Goal: Transaction & Acquisition: Purchase product/service

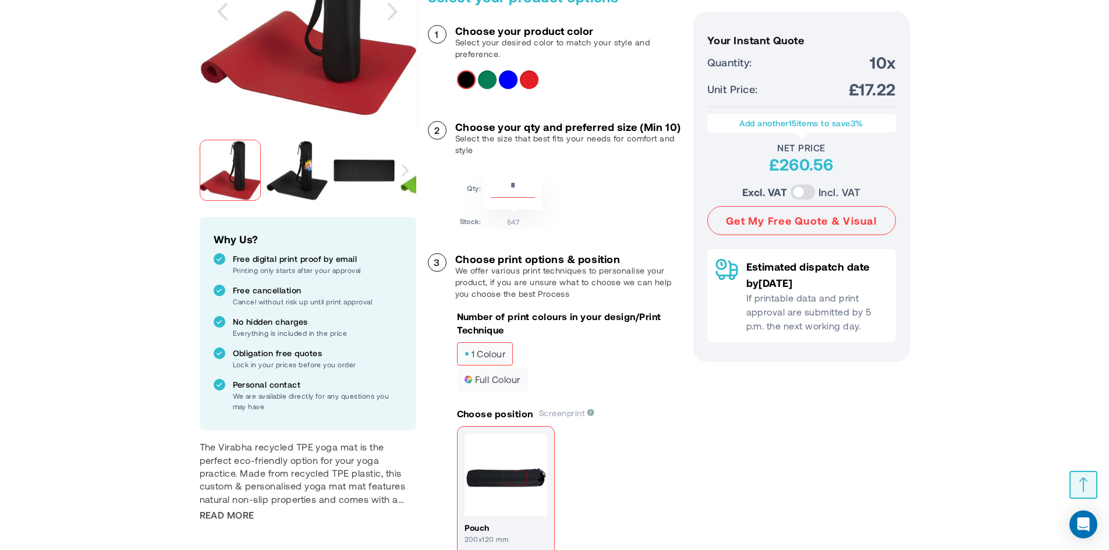
scroll to position [233, 0]
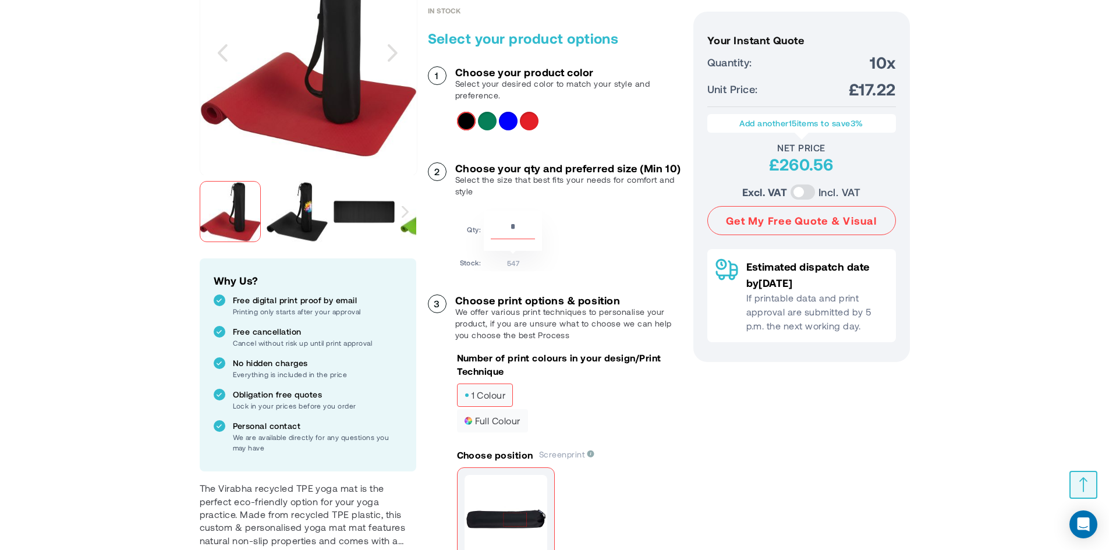
click at [514, 239] on input "**" at bounding box center [513, 229] width 44 height 20
drag, startPoint x: 520, startPoint y: 243, endPoint x: 499, endPoint y: 244, distance: 21.0
click at [499, 239] on input "**" at bounding box center [513, 229] width 44 height 20
type input "**"
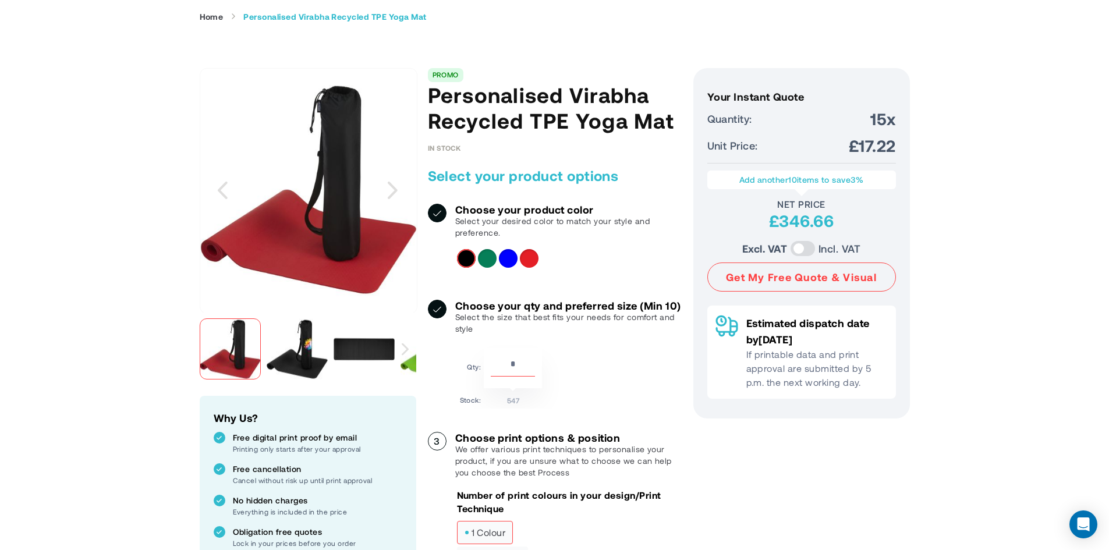
scroll to position [0, 0]
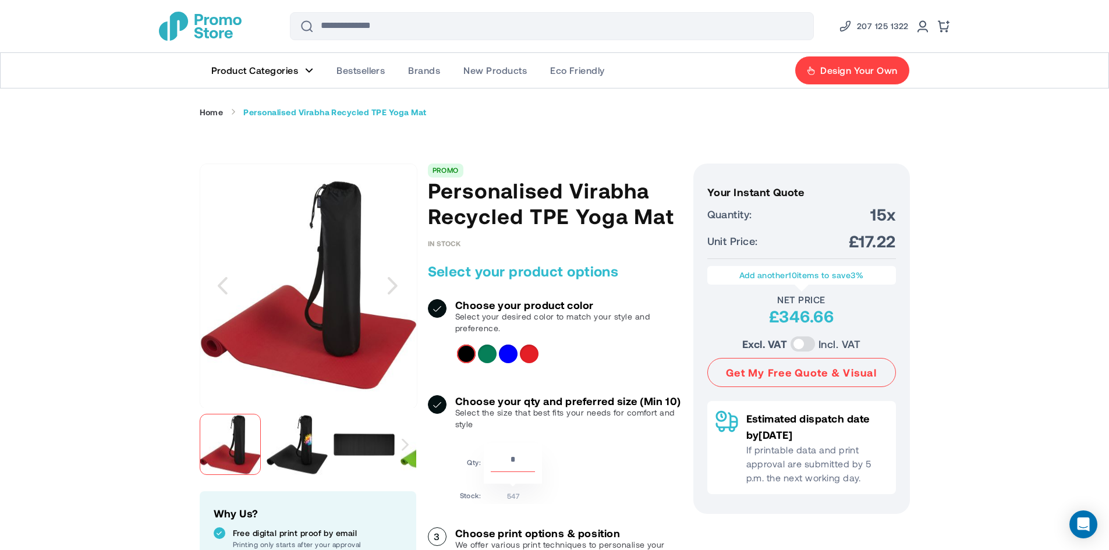
click at [296, 430] on img "Personalised Virabha Recycled TPE Yoga Mat" at bounding box center [297, 444] width 61 height 61
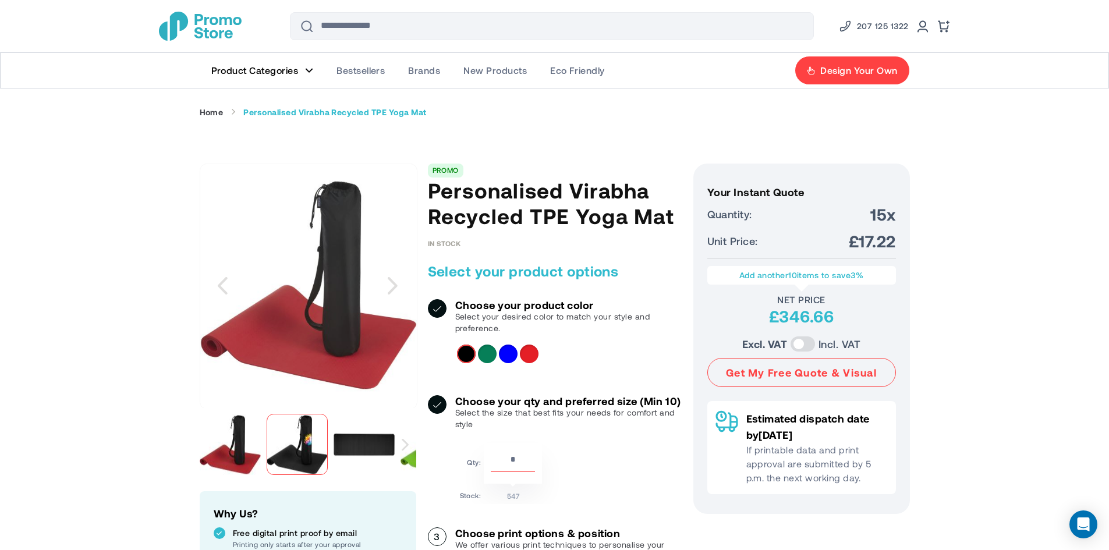
click at [358, 438] on img "Personalised Virabha Recycled TPE Yoga Mat" at bounding box center [363, 444] width 61 height 61
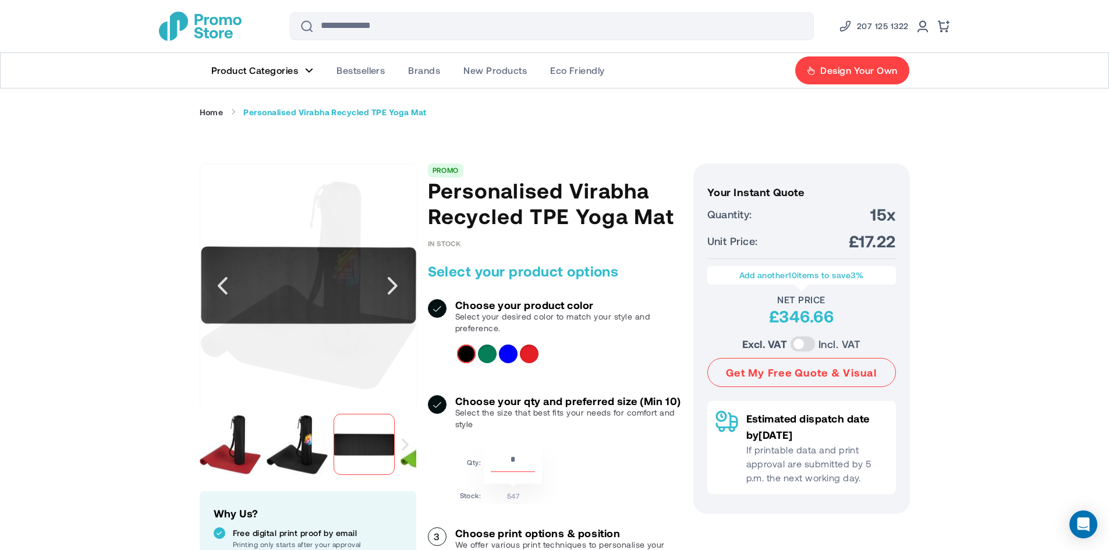
click at [413, 448] on div "Next" at bounding box center [405, 444] width 22 height 73
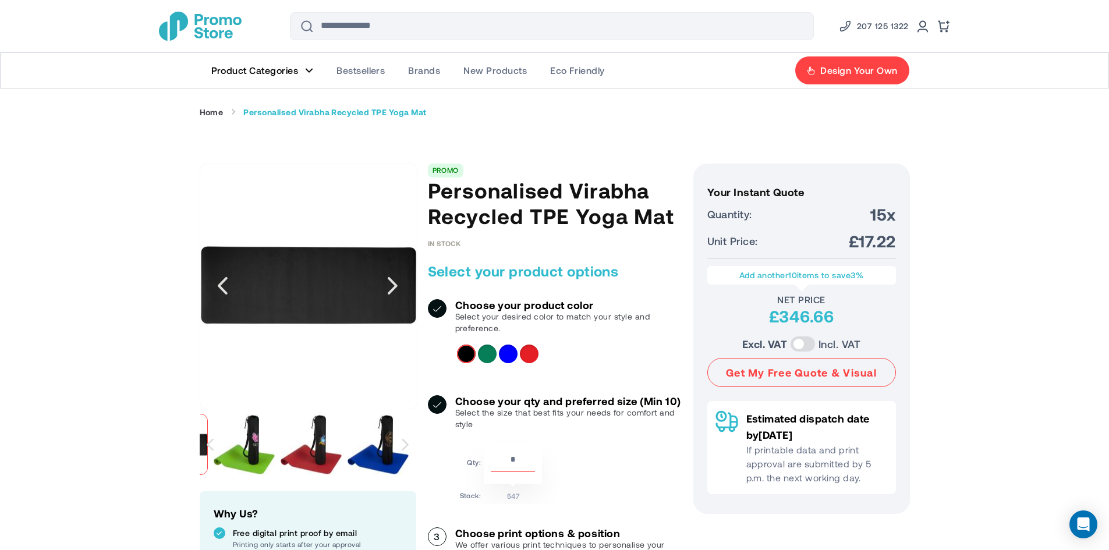
click at [290, 435] on img "Personalised Virabha Recycled TPE Yoga Mat" at bounding box center [311, 444] width 61 height 61
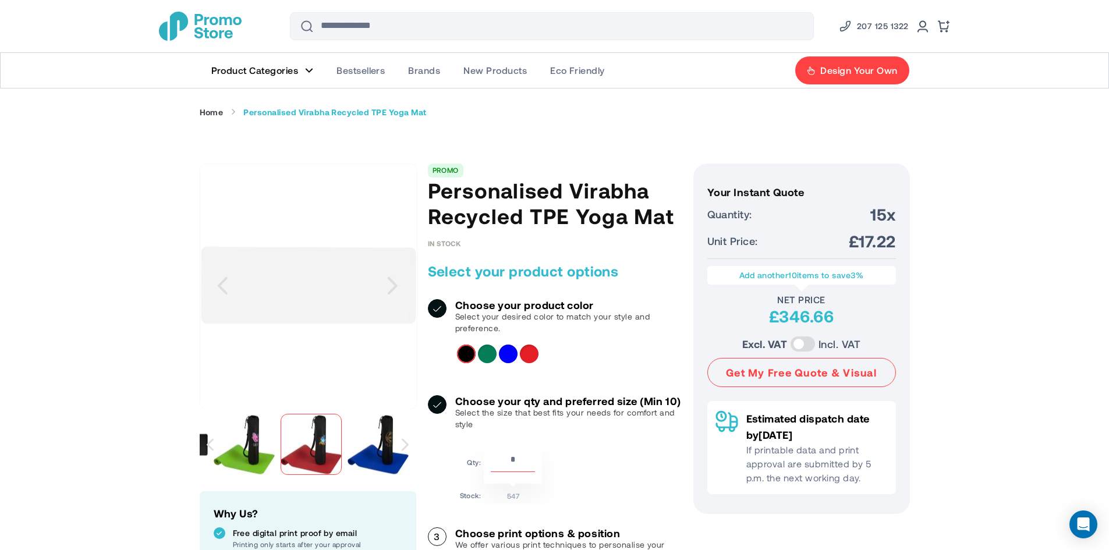
click at [281, 442] on div at bounding box center [311, 444] width 61 height 61
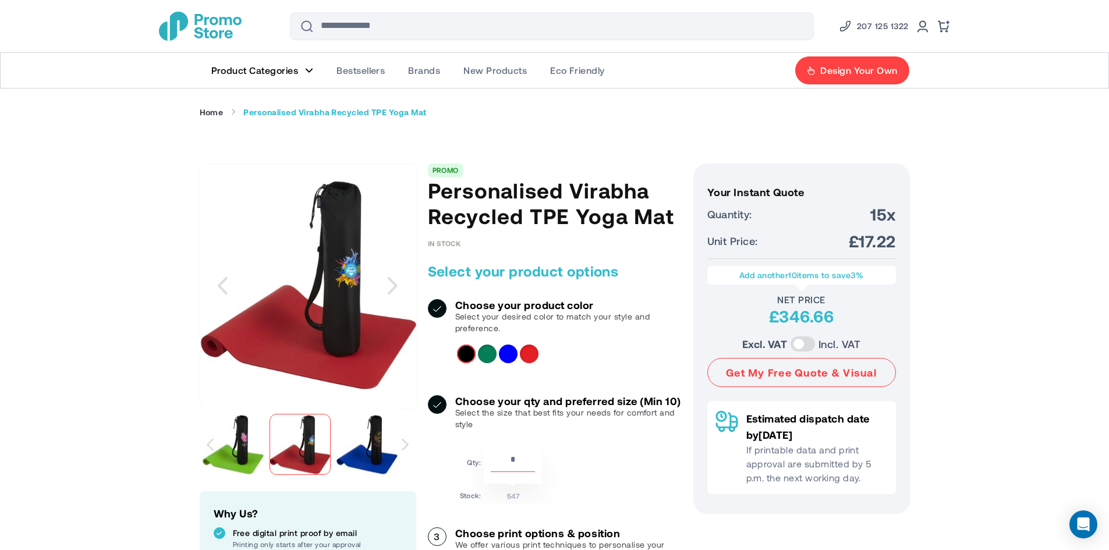
click at [249, 439] on img "Personalised Virabha Recycled TPE Yoga Mat" at bounding box center [233, 444] width 61 height 61
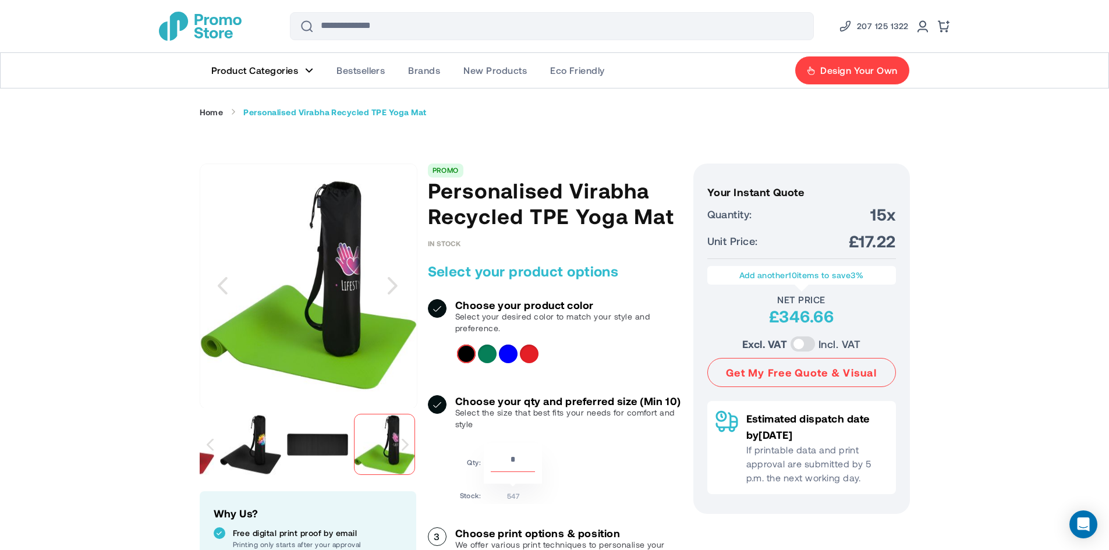
click at [355, 452] on div at bounding box center [384, 444] width 61 height 61
click at [376, 453] on div at bounding box center [384, 444] width 61 height 61
click at [396, 455] on div "Next" at bounding box center [405, 444] width 22 height 73
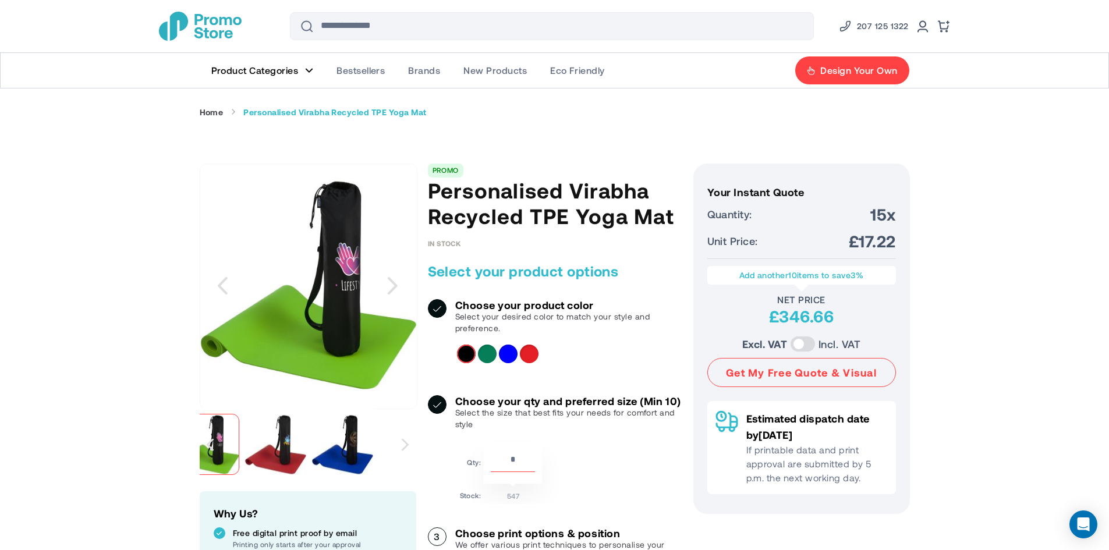
click at [315, 450] on img "Personalised Virabha Recycled TPE Yoga Mat" at bounding box center [342, 444] width 61 height 61
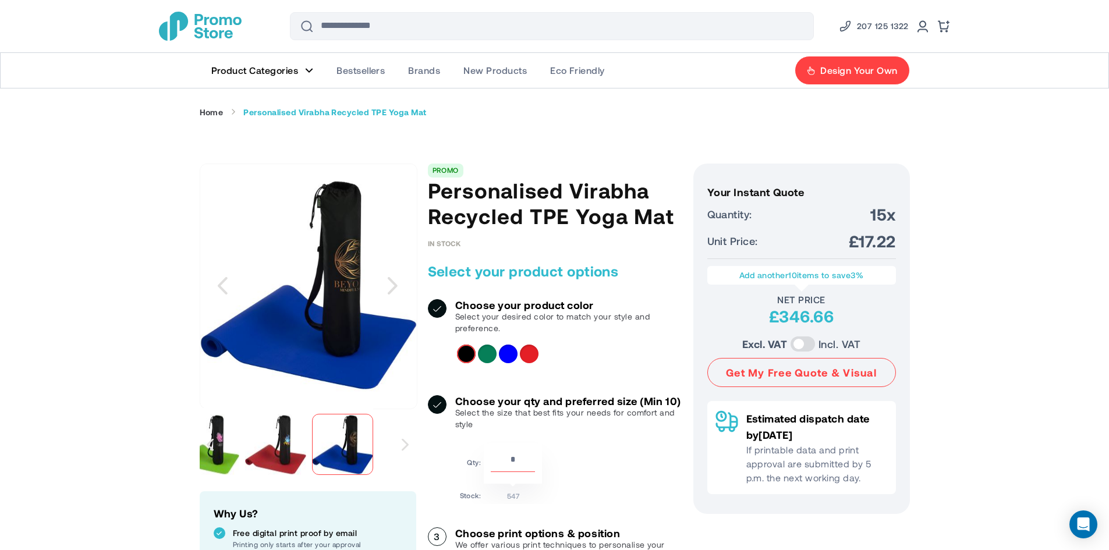
click at [351, 448] on div at bounding box center [342, 444] width 61 height 61
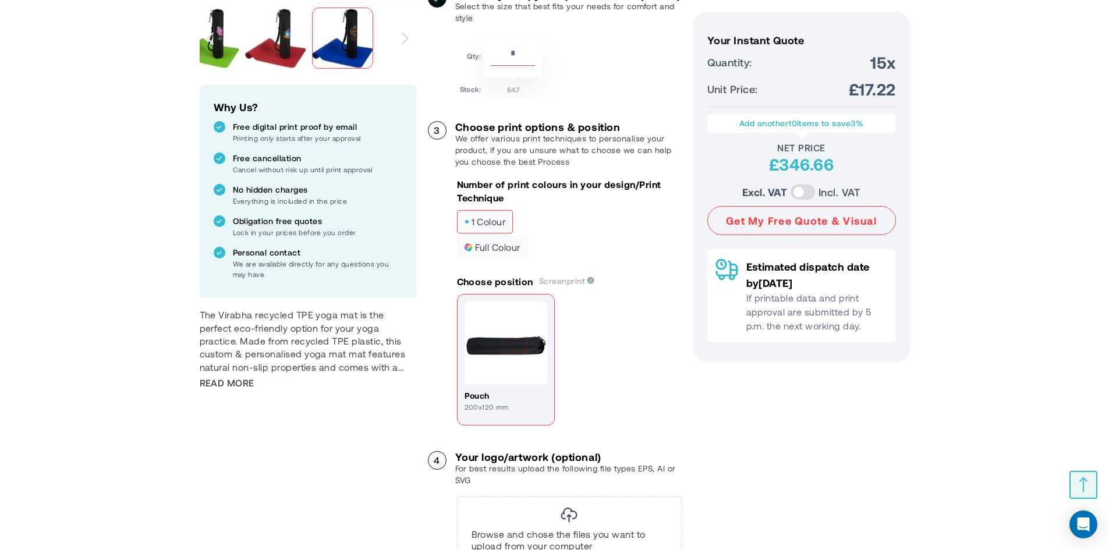
scroll to position [407, 0]
click at [221, 377] on span "Read More" at bounding box center [227, 381] width 55 height 13
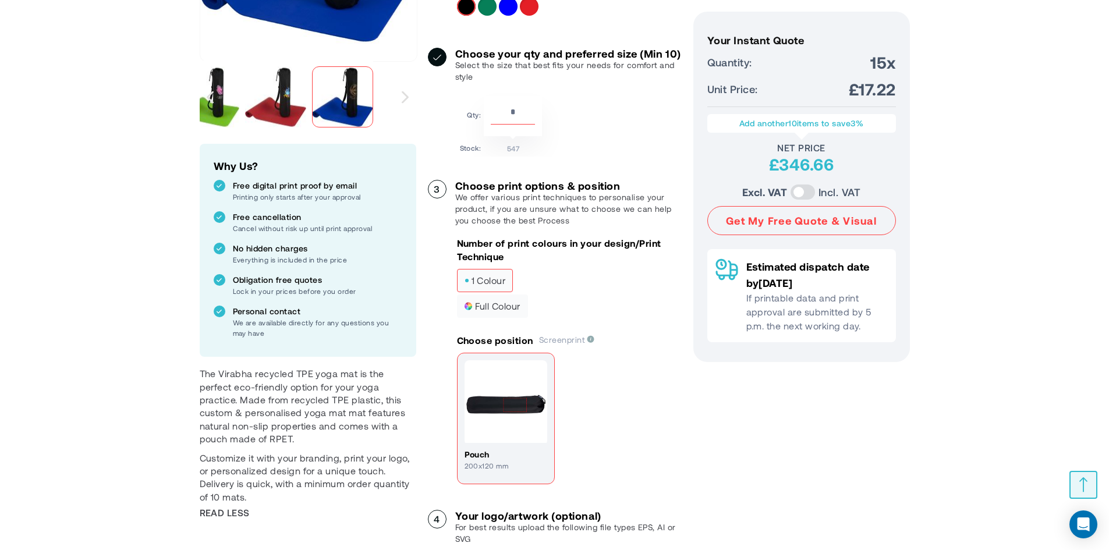
scroll to position [58, 0]
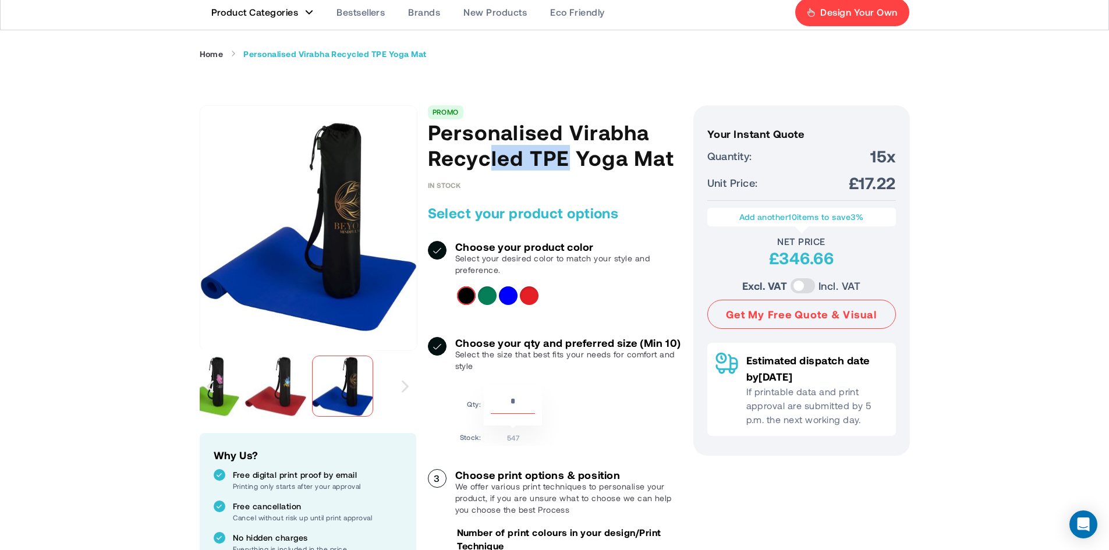
drag, startPoint x: 570, startPoint y: 136, endPoint x: 690, endPoint y: 143, distance: 120.1
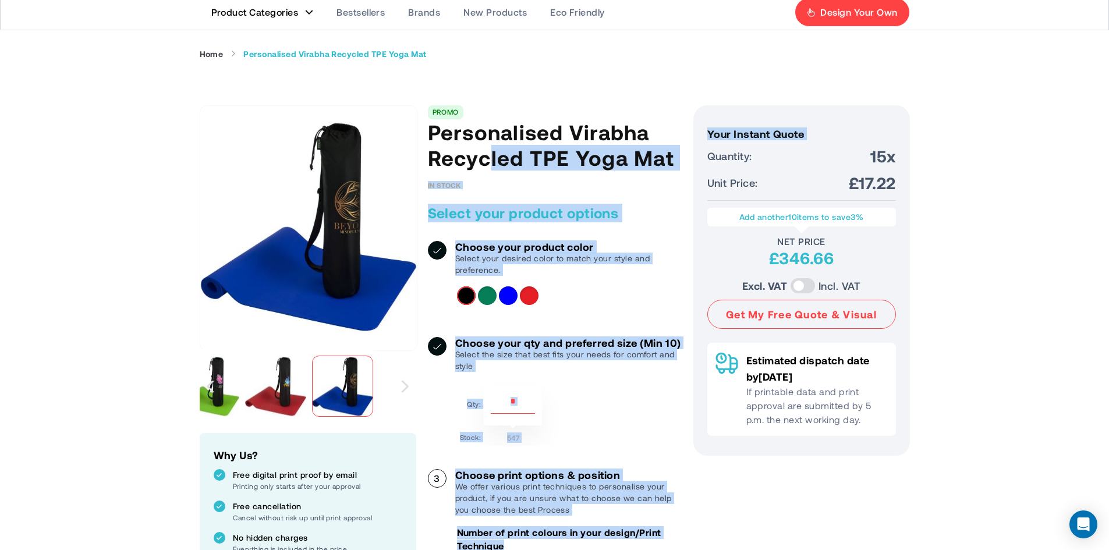
click at [488, 152] on h1 "Personalised Virabha Recycled TPE Yoga Mat" at bounding box center [555, 144] width 254 height 51
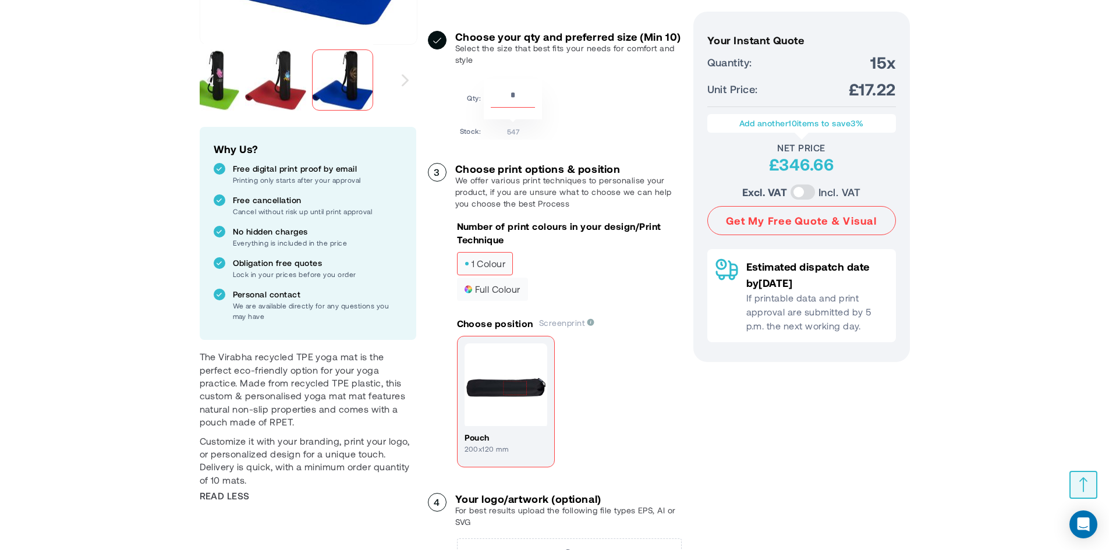
scroll to position [407, 0]
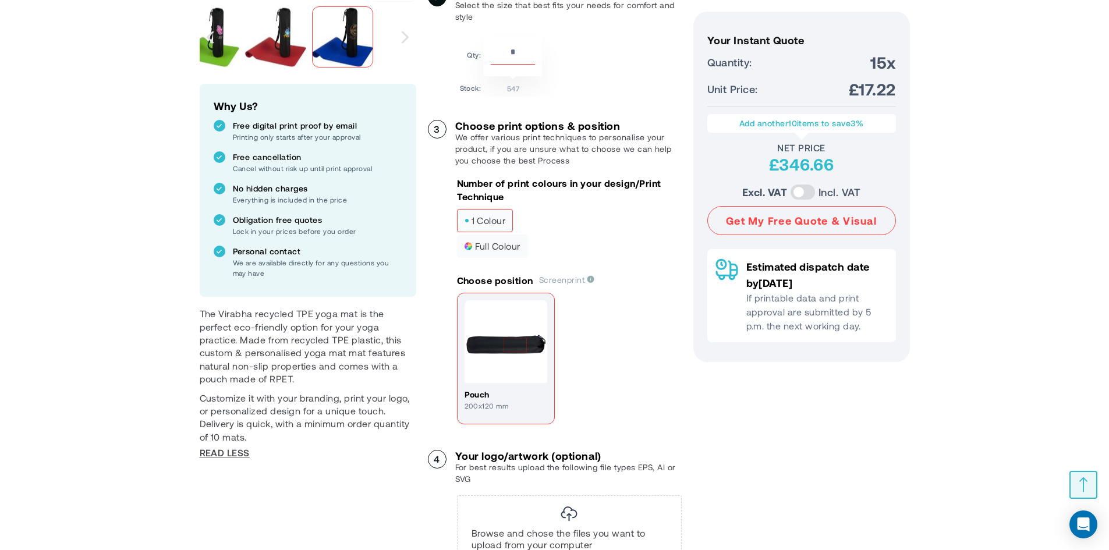
click at [232, 451] on span "Read Less" at bounding box center [225, 452] width 50 height 13
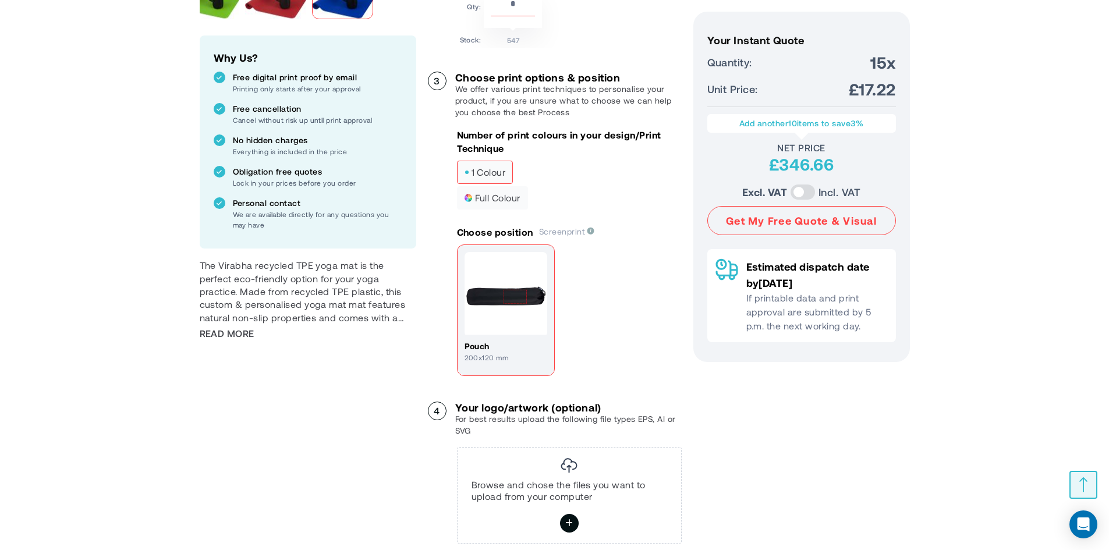
scroll to position [466, 0]
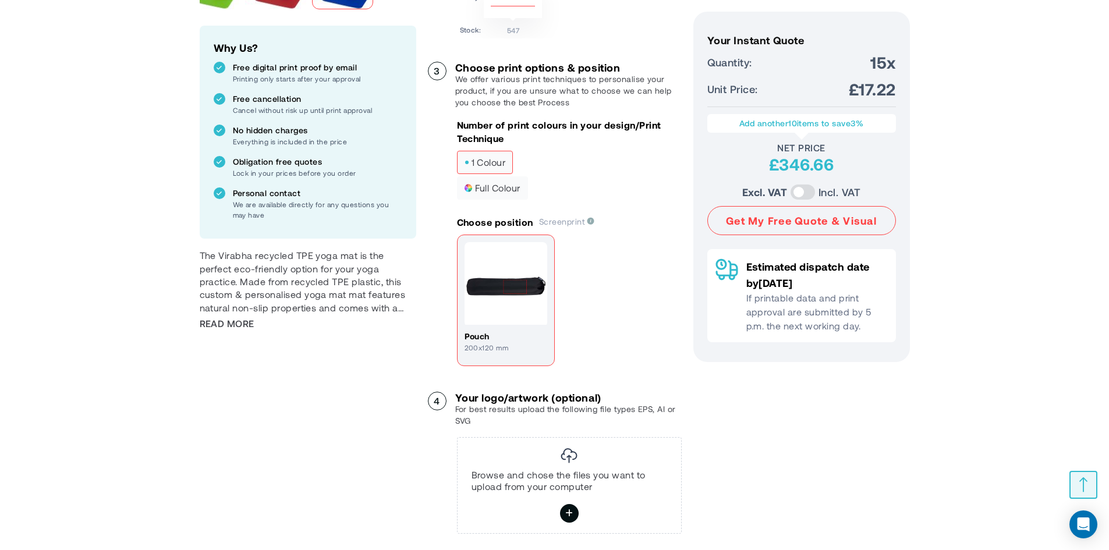
click at [244, 331] on div "Skip to the end of the images gallery Skip to the beginning of the images galle…" at bounding box center [308, 173] width 216 height 950
click at [241, 327] on span "Read More" at bounding box center [227, 323] width 55 height 13
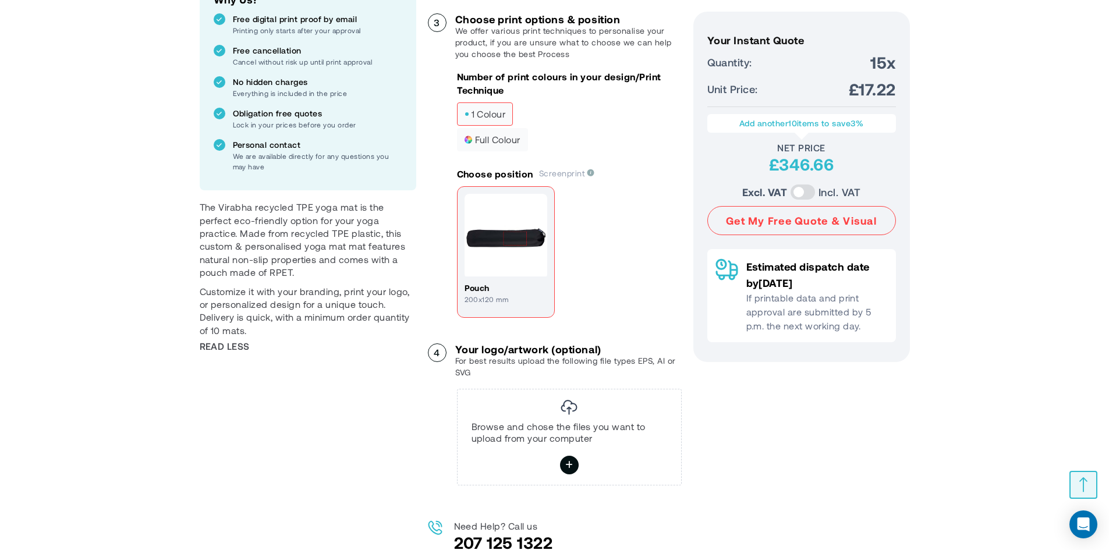
scroll to position [524, 0]
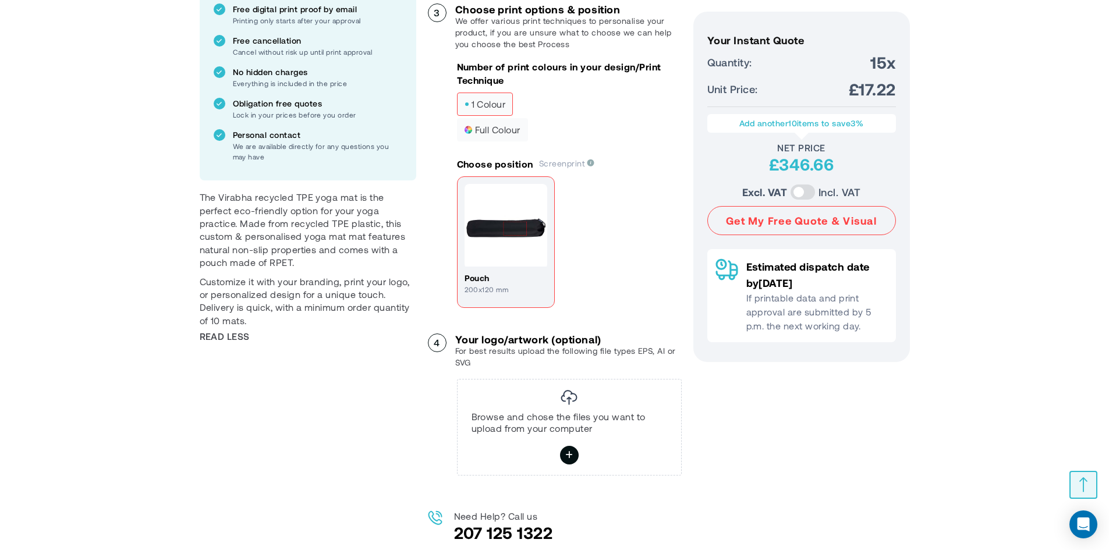
click at [510, 294] on p "200x120 mm" at bounding box center [505, 289] width 83 height 10
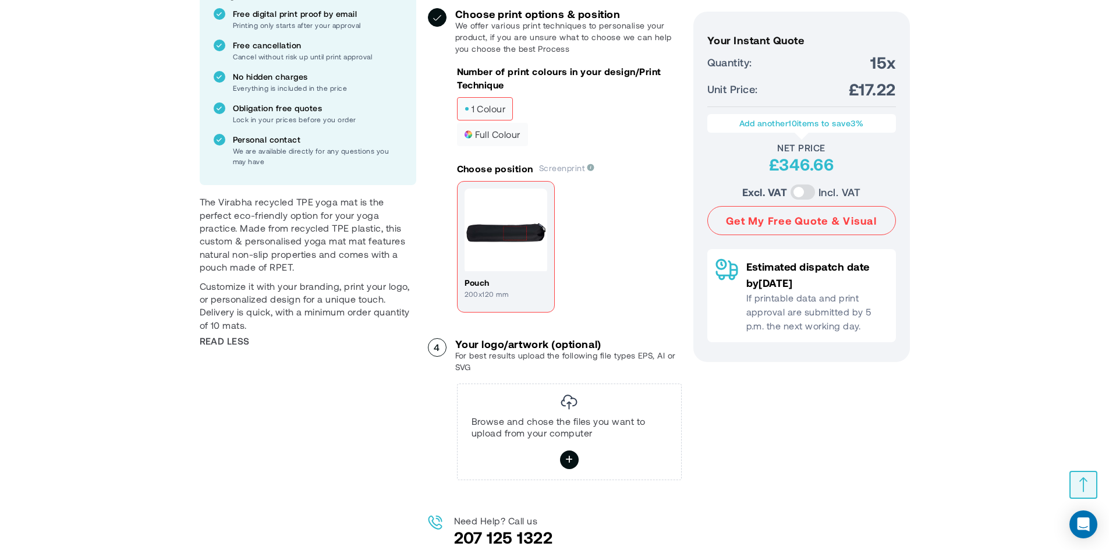
scroll to position [466, 0]
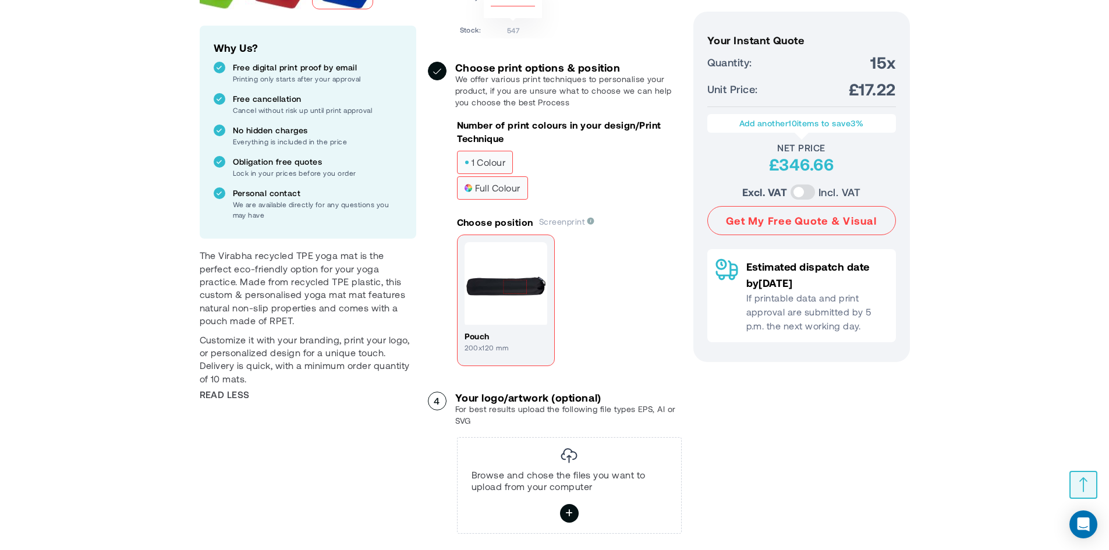
click at [503, 192] on span "full colour" at bounding box center [492, 188] width 56 height 8
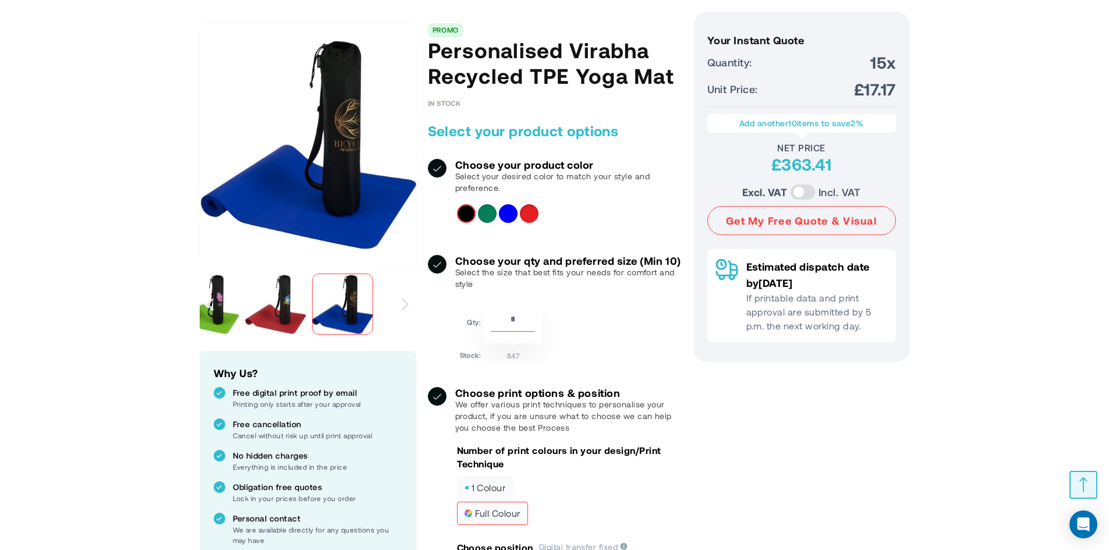
scroll to position [175, 0]
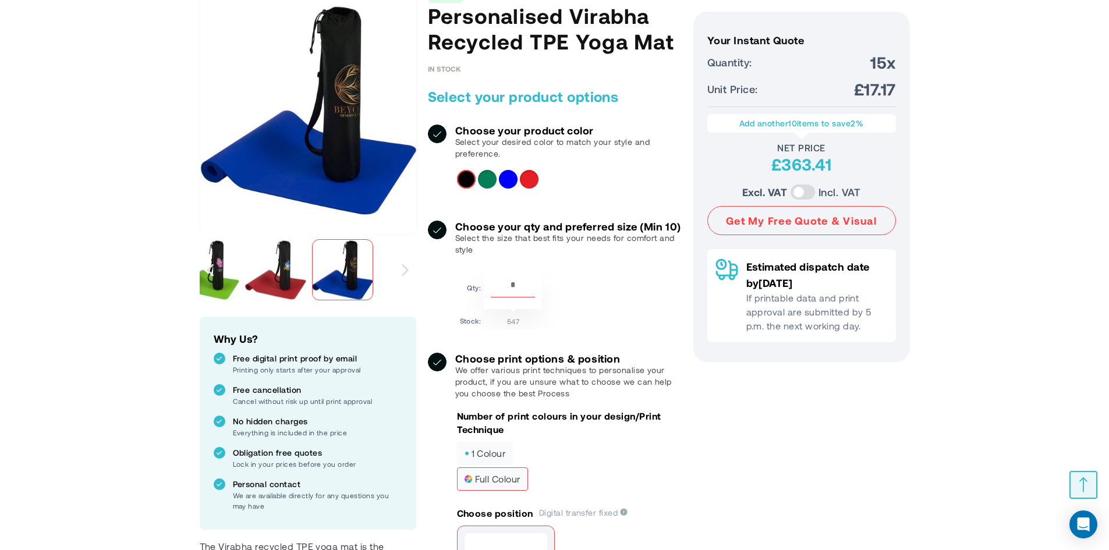
click at [481, 183] on div "Green" at bounding box center [487, 179] width 19 height 19
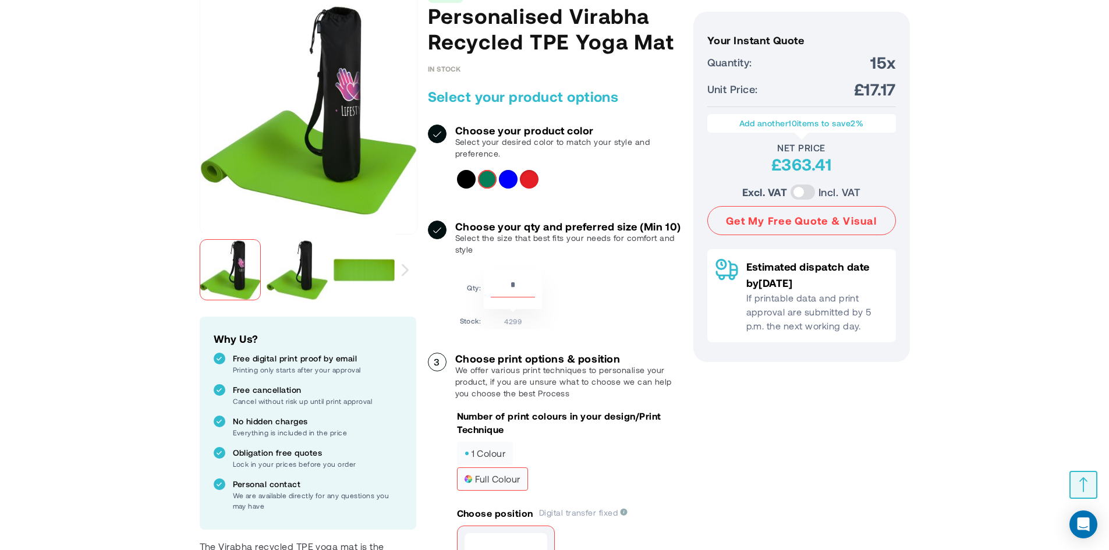
click at [497, 180] on div at bounding box center [566, 179] width 219 height 19
click at [512, 180] on div "Blue" at bounding box center [508, 179] width 19 height 19
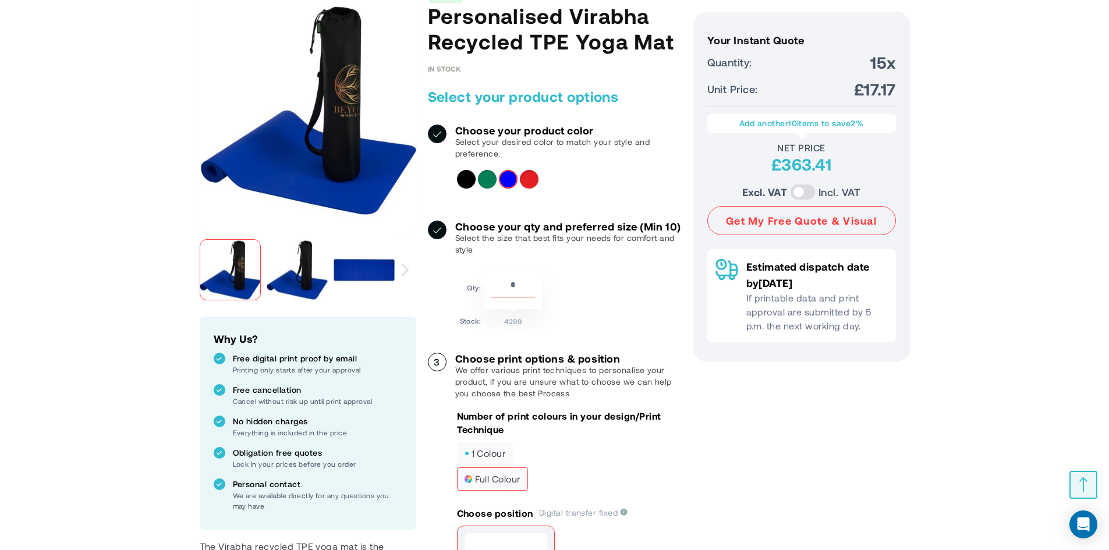
click at [528, 179] on div "Red" at bounding box center [529, 179] width 19 height 19
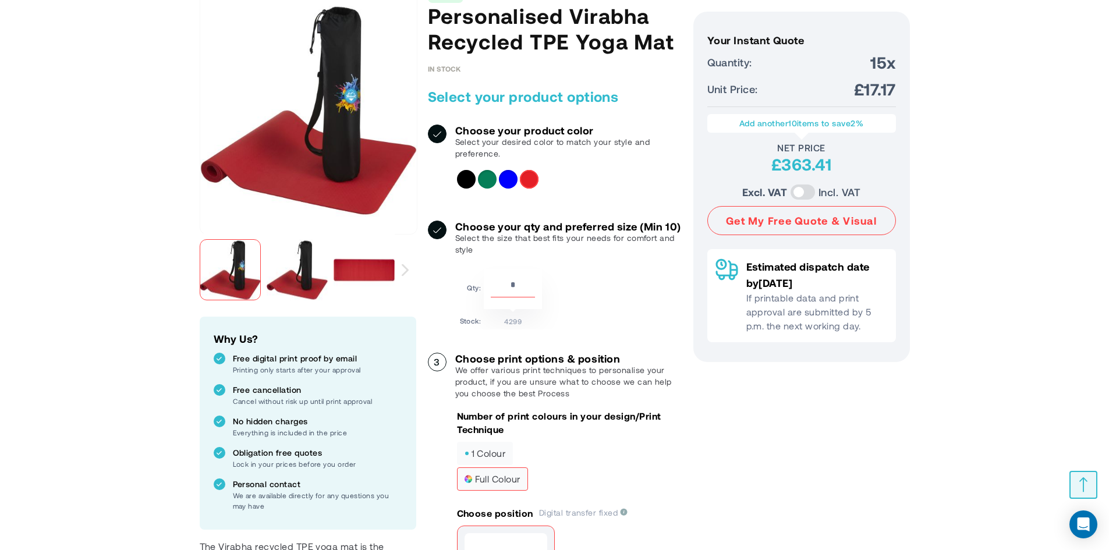
click at [481, 178] on div "Green" at bounding box center [487, 179] width 19 height 19
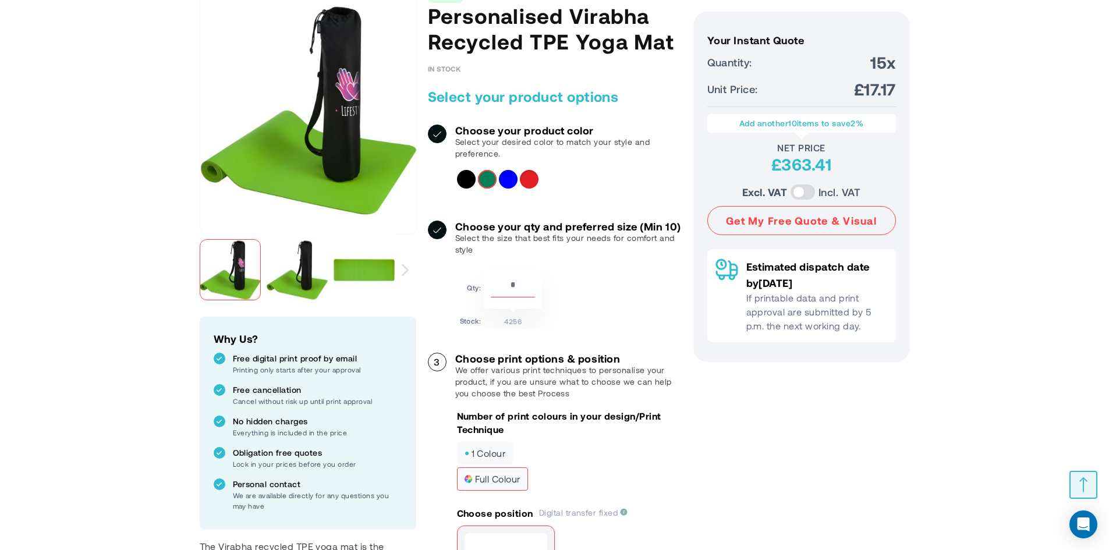
click at [469, 178] on div "Solid black" at bounding box center [466, 179] width 19 height 19
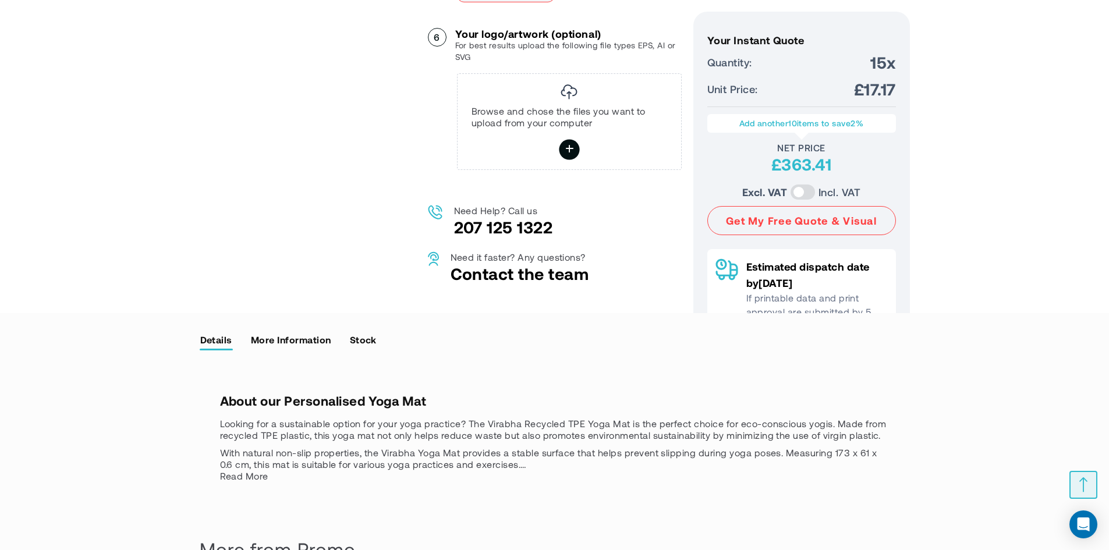
scroll to position [989, 0]
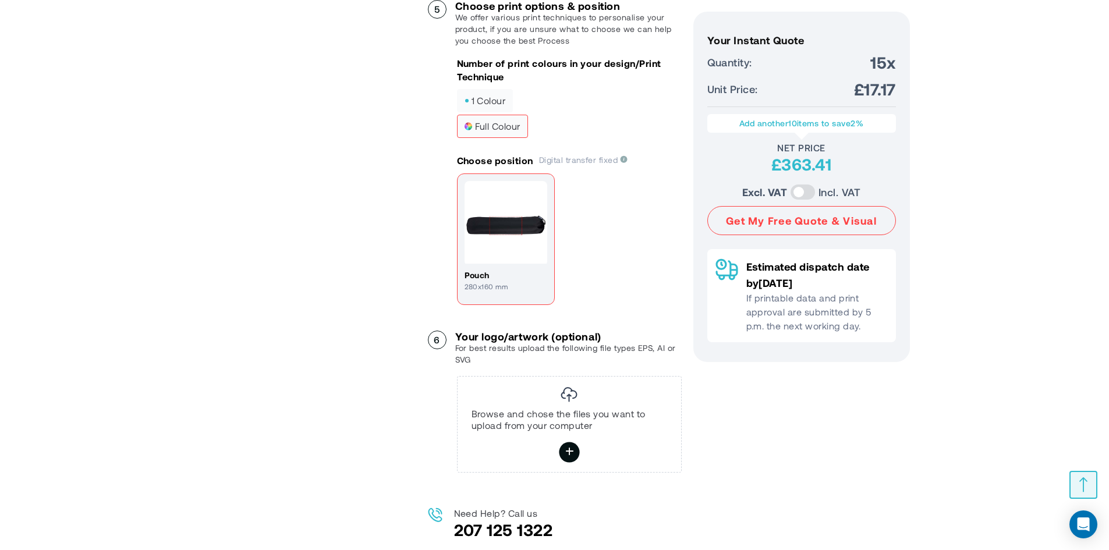
click at [565, 462] on icon at bounding box center [569, 452] width 9 height 20
click at [0, 0] on input "file" at bounding box center [0, 0] width 0 height 0
click at [558, 464] on div "Browse and chose the files you want to upload from your computer" at bounding box center [569, 424] width 225 height 97
click at [566, 462] on icon at bounding box center [569, 452] width 9 height 20
click at [0, 0] on input "file" at bounding box center [0, 0] width 0 height 0
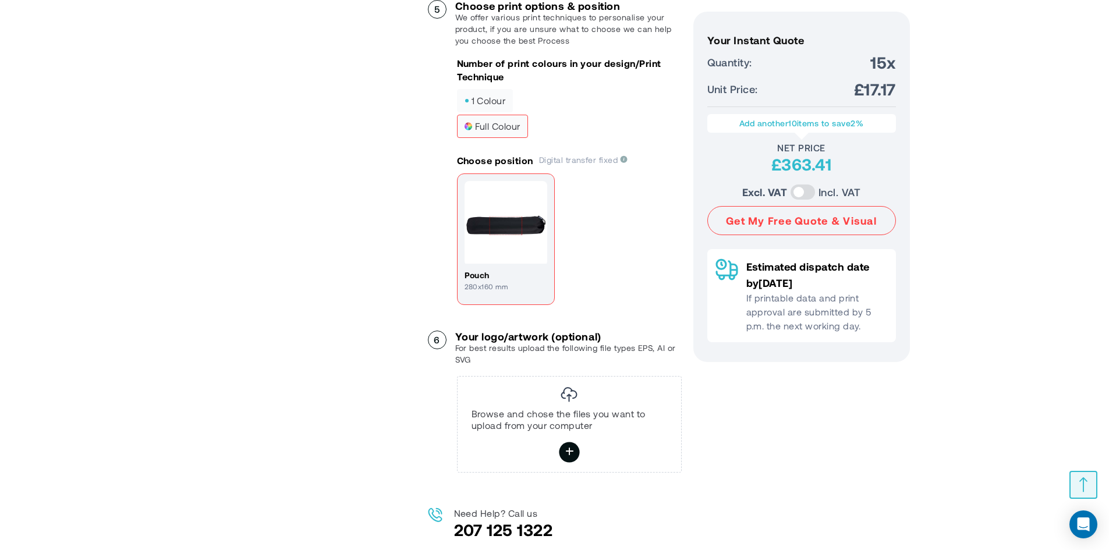
click at [577, 462] on label at bounding box center [569, 452] width 20 height 20
click at [0, 0] on input "file" at bounding box center [0, 0] width 0 height 0
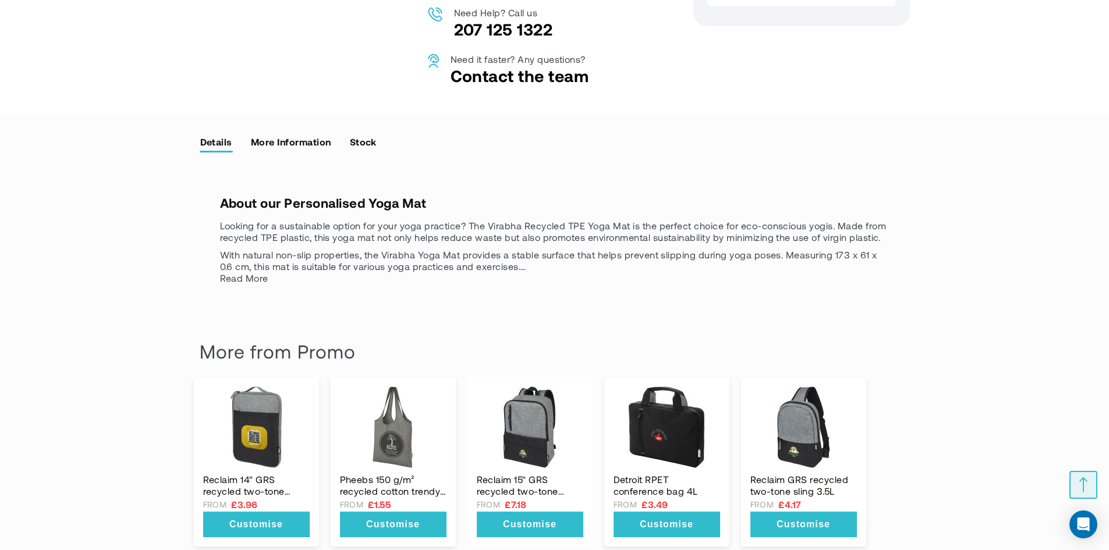
scroll to position [1164, 0]
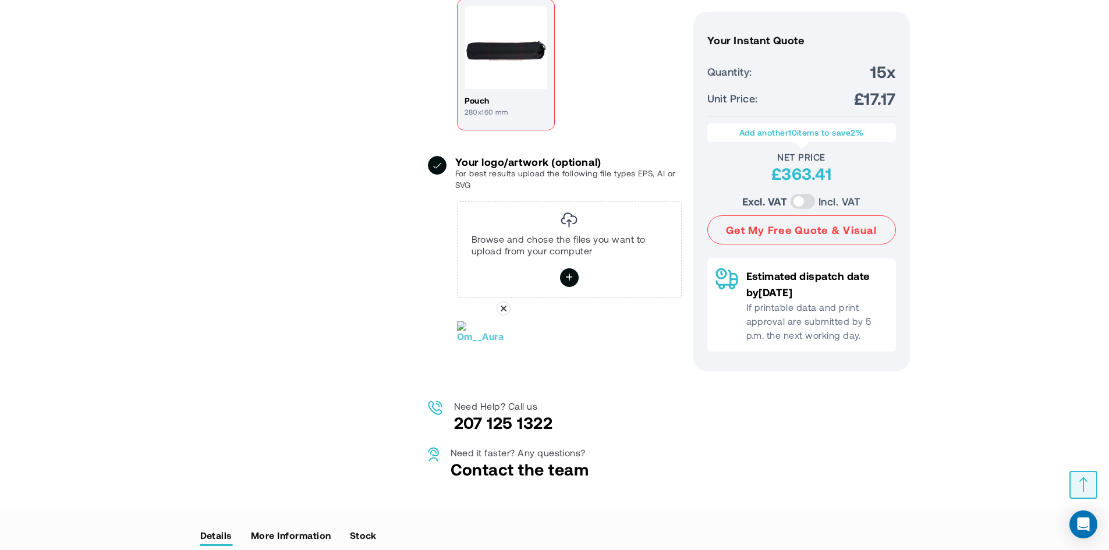
click at [485, 342] on img at bounding box center [480, 331] width 47 height 21
click at [502, 315] on icon at bounding box center [503, 308] width 14 height 14
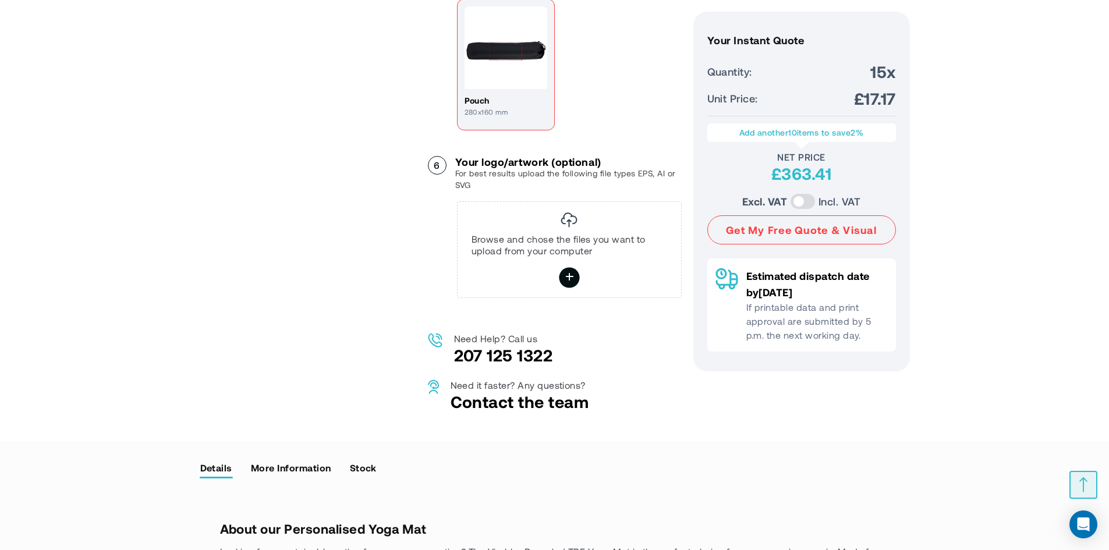
click at [561, 287] on label "****" at bounding box center [569, 277] width 20 height 20
click at [0, 0] on input "****" at bounding box center [0, 0] width 0 height 0
click at [569, 287] on icon at bounding box center [569, 277] width 9 height 20
click at [0, 0] on input "*****" at bounding box center [0, 0] width 0 height 0
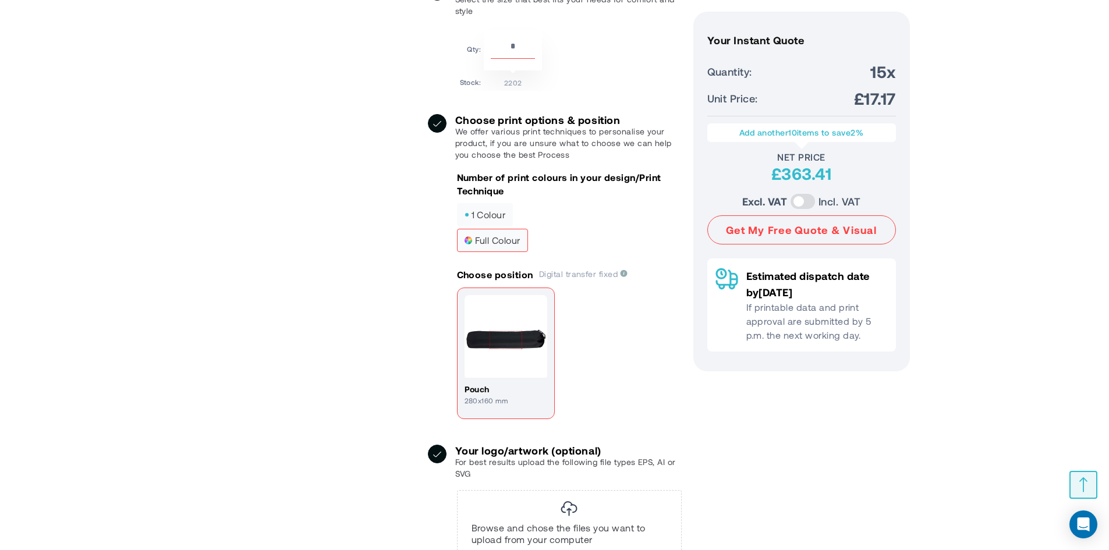
scroll to position [872, 0]
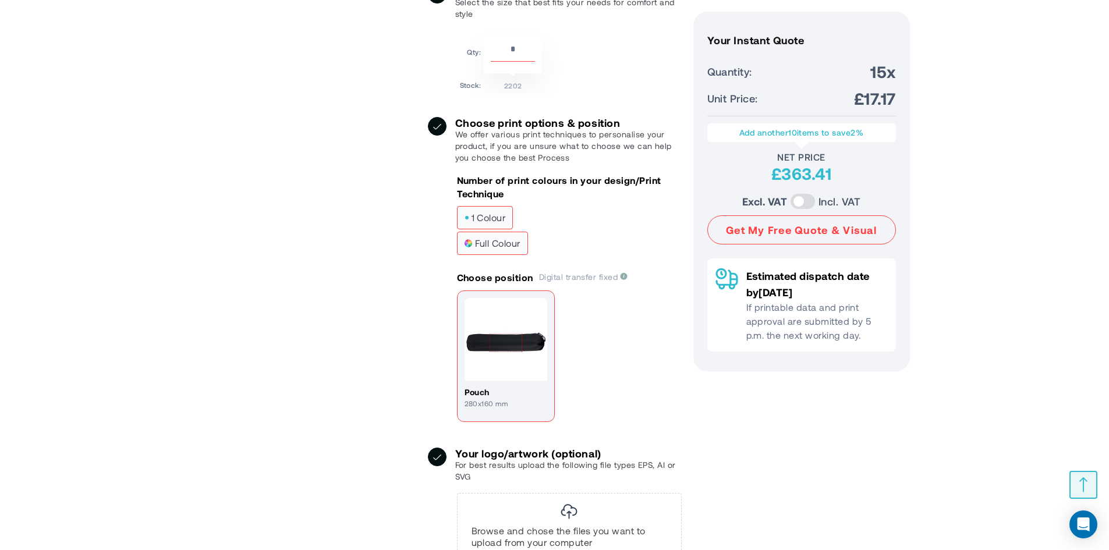
click at [490, 222] on span "1 colour" at bounding box center [484, 218] width 41 height 8
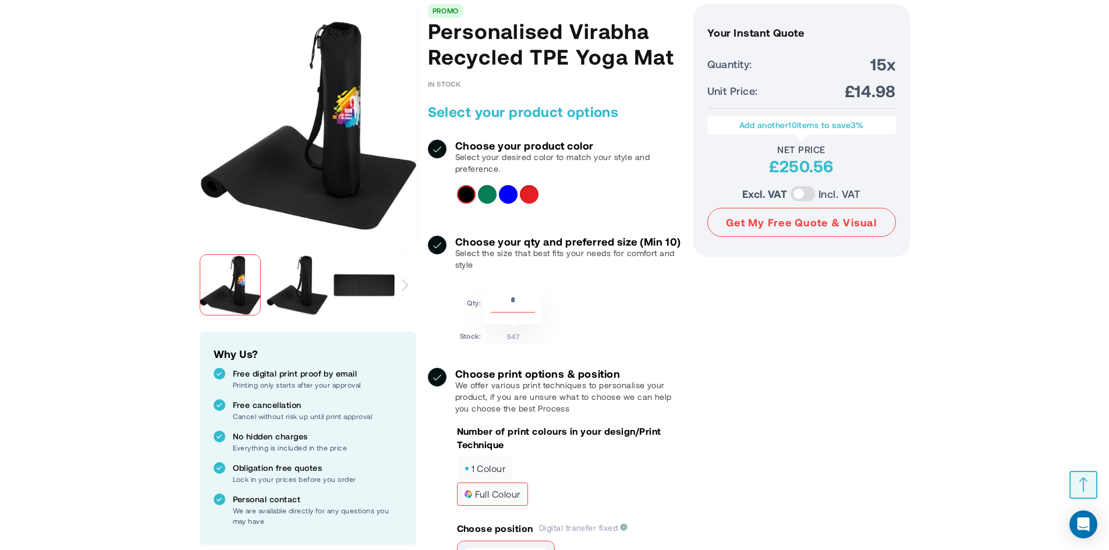
scroll to position [233, 0]
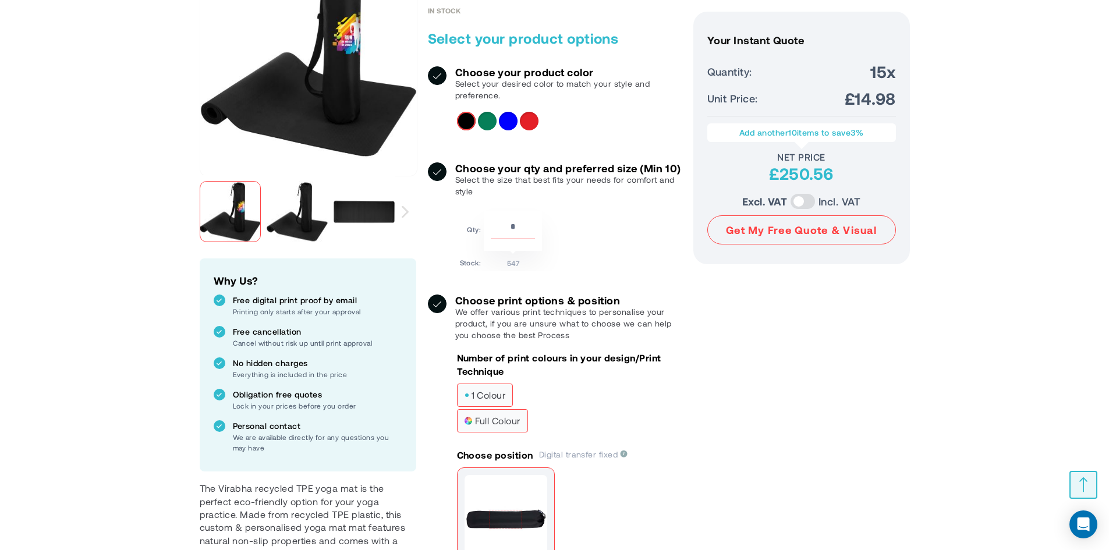
click at [504, 407] on label "1 colour" at bounding box center [485, 395] width 56 height 23
click at [505, 425] on span "full colour" at bounding box center [492, 421] width 56 height 8
click at [495, 392] on div "Number of print colours in your design/Print Technique 1 colour full colour" at bounding box center [569, 393] width 225 height 83
click at [495, 399] on span "1 colour" at bounding box center [484, 395] width 41 height 8
click at [498, 398] on label "1 colour" at bounding box center [485, 395] width 56 height 23
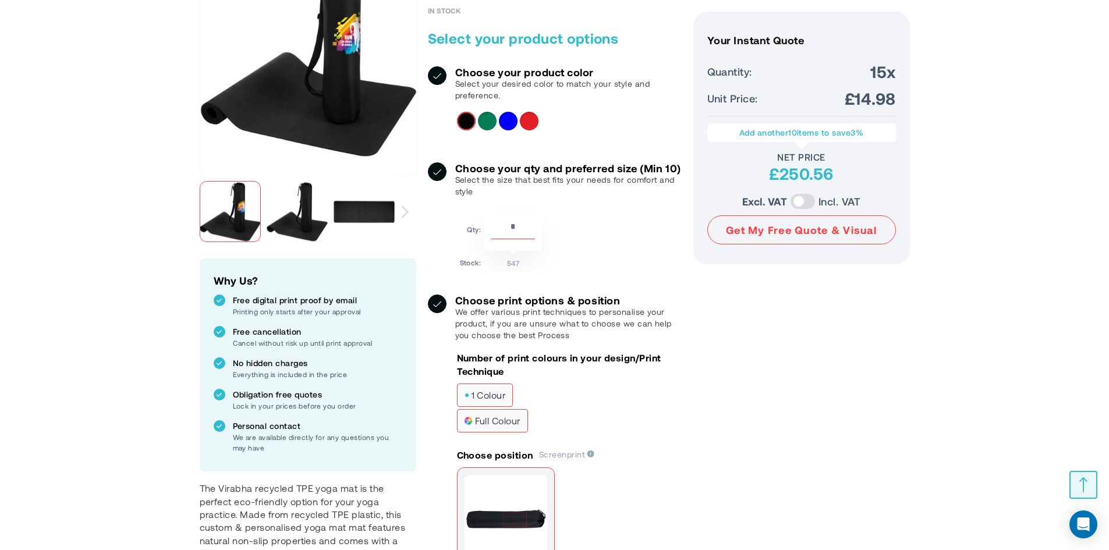
click at [511, 425] on span "full colour" at bounding box center [492, 421] width 56 height 8
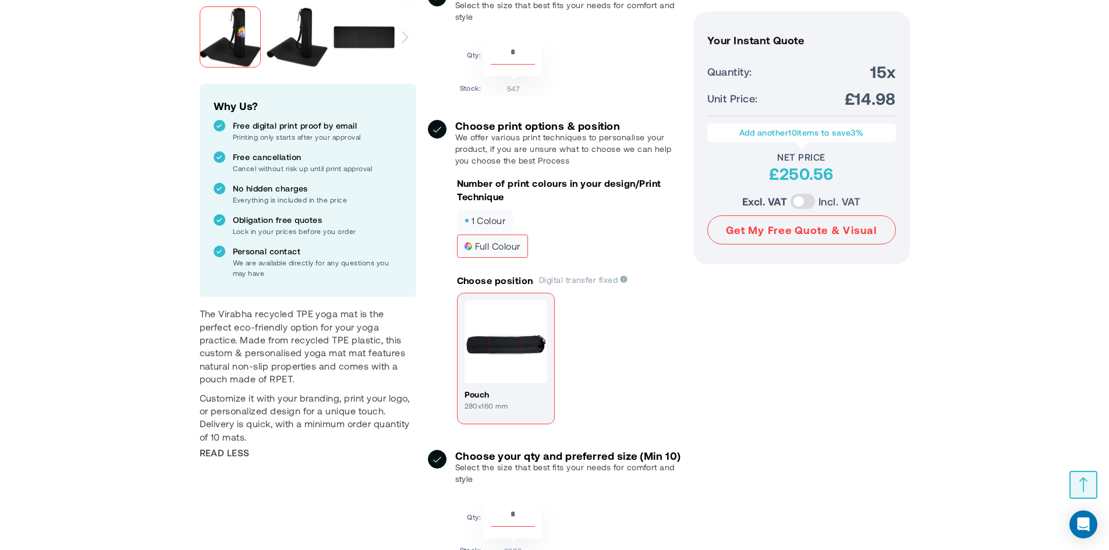
click at [521, 400] on h4 "pouch" at bounding box center [505, 395] width 83 height 12
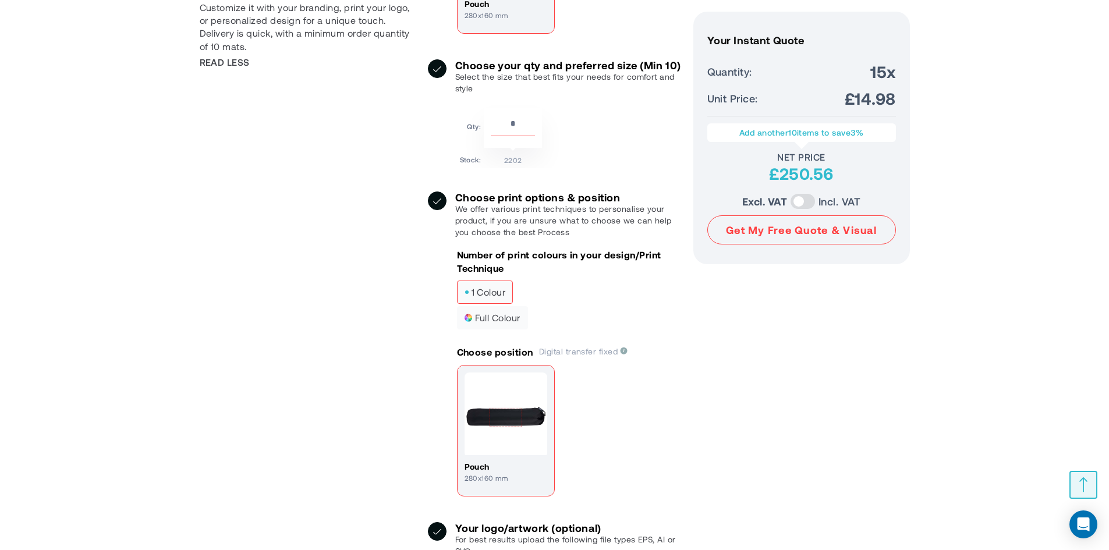
scroll to position [815, 0]
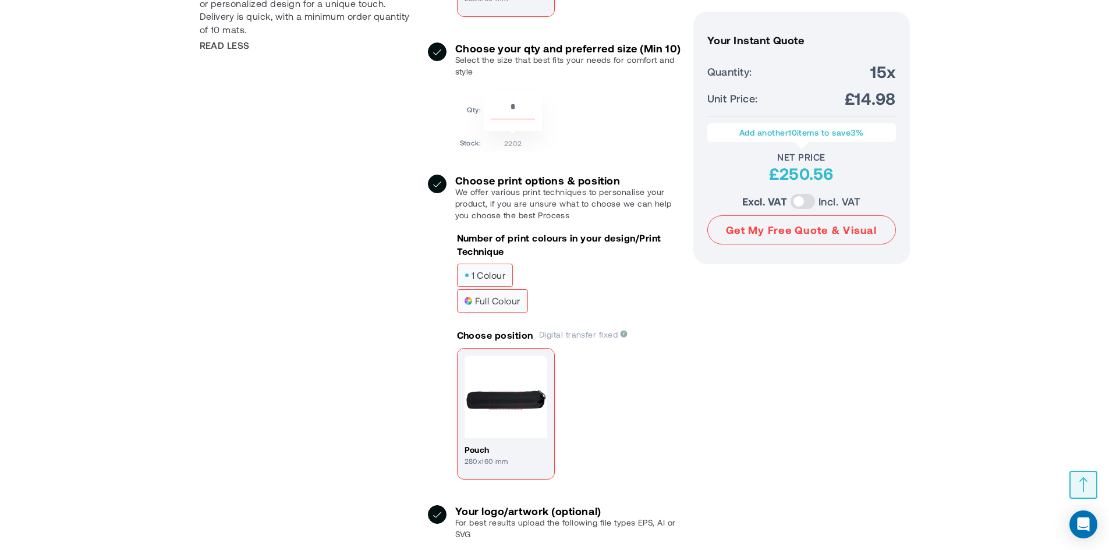
click at [498, 305] on span "full colour" at bounding box center [492, 301] width 56 height 8
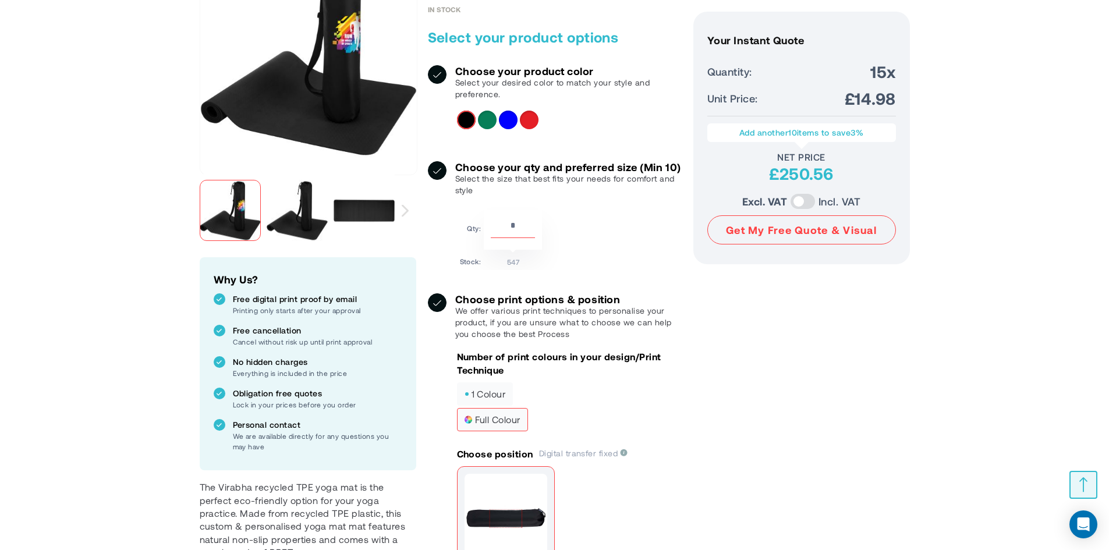
scroll to position [233, 0]
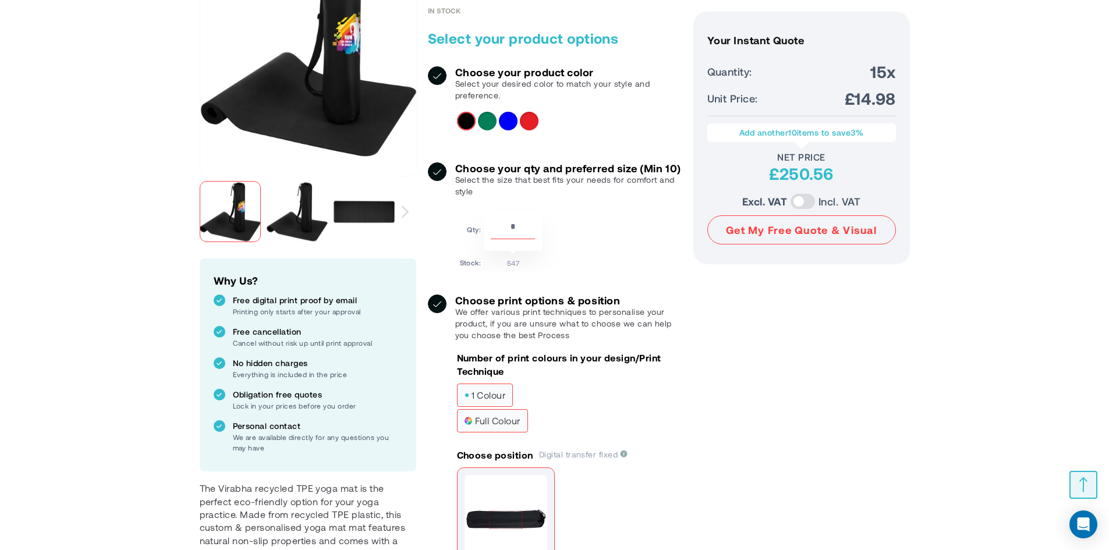
click at [489, 407] on label "1 colour" at bounding box center [485, 395] width 56 height 23
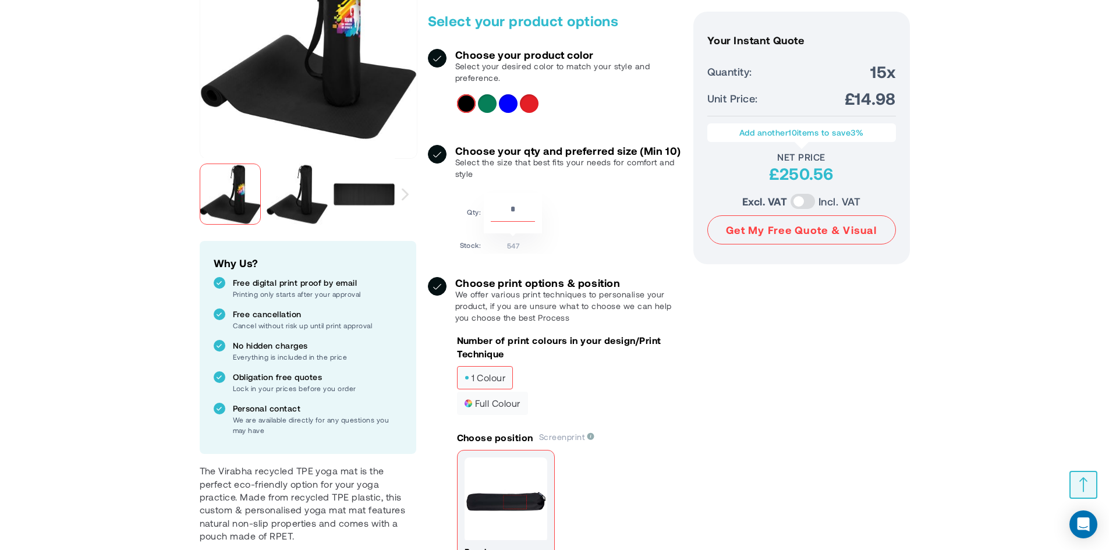
scroll to position [291, 0]
